Goal: Obtain resource: Download file/media

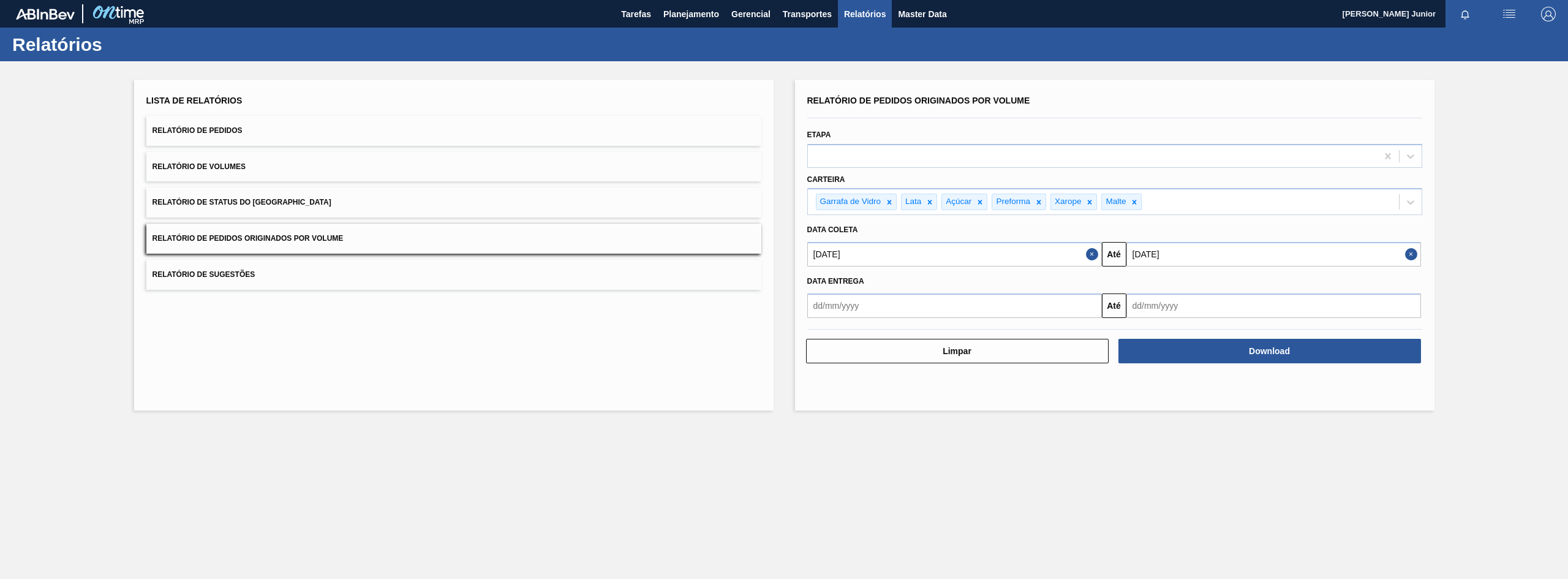
click at [1066, 253] on input "[DATE]" at bounding box center [954, 254] width 295 height 24
click at [940, 282] on div "janeiro 2025" at bounding box center [881, 284] width 147 height 11
click at [941, 282] on div "Previous Month Next Month janeiro 2025 dom seg ter qua qui sex sab 29 30 31 1 2…" at bounding box center [881, 345] width 148 height 145
click at [942, 282] on button "Next Month" at bounding box center [944, 283] width 8 height 8
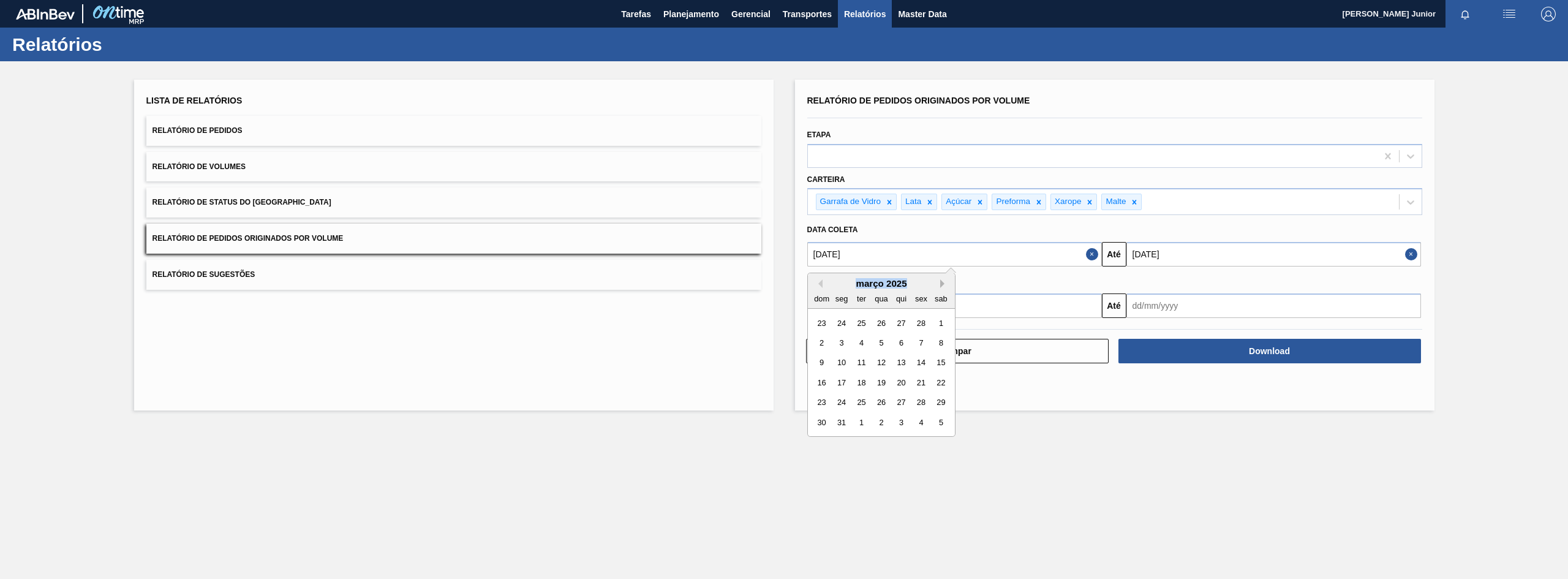
click at [942, 282] on button "Next Month" at bounding box center [944, 283] width 8 height 8
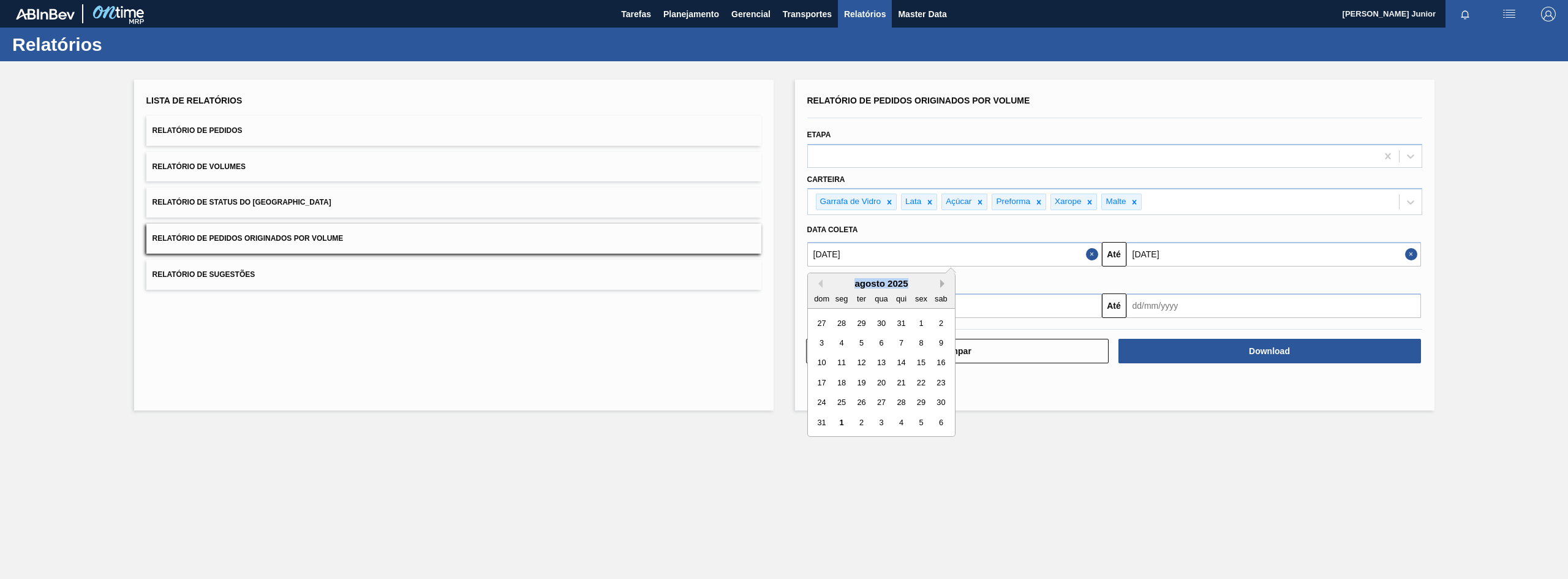
click at [942, 282] on button "Next Month" at bounding box center [944, 283] width 8 height 8
click at [843, 322] on div "1" at bounding box center [841, 322] width 16 height 16
type input "[DATE]"
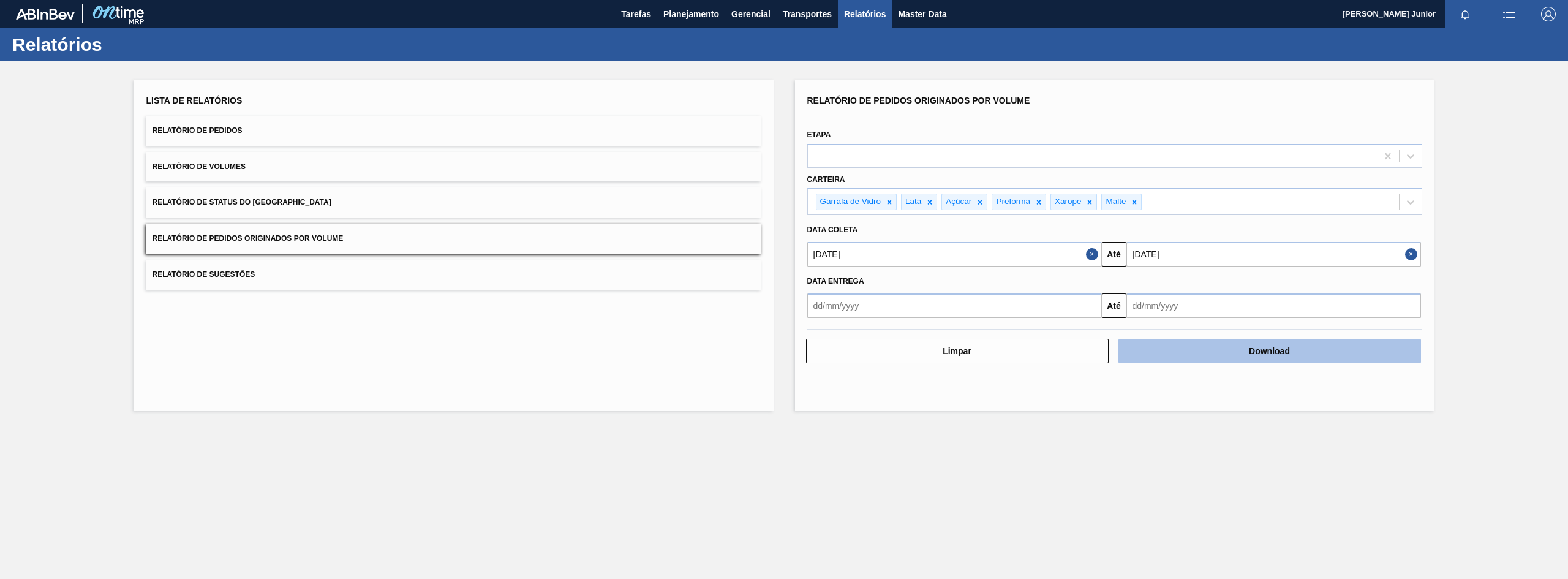
click at [1242, 358] on button "Download" at bounding box center [1270, 350] width 303 height 24
